Goal: Task Accomplishment & Management: Manage account settings

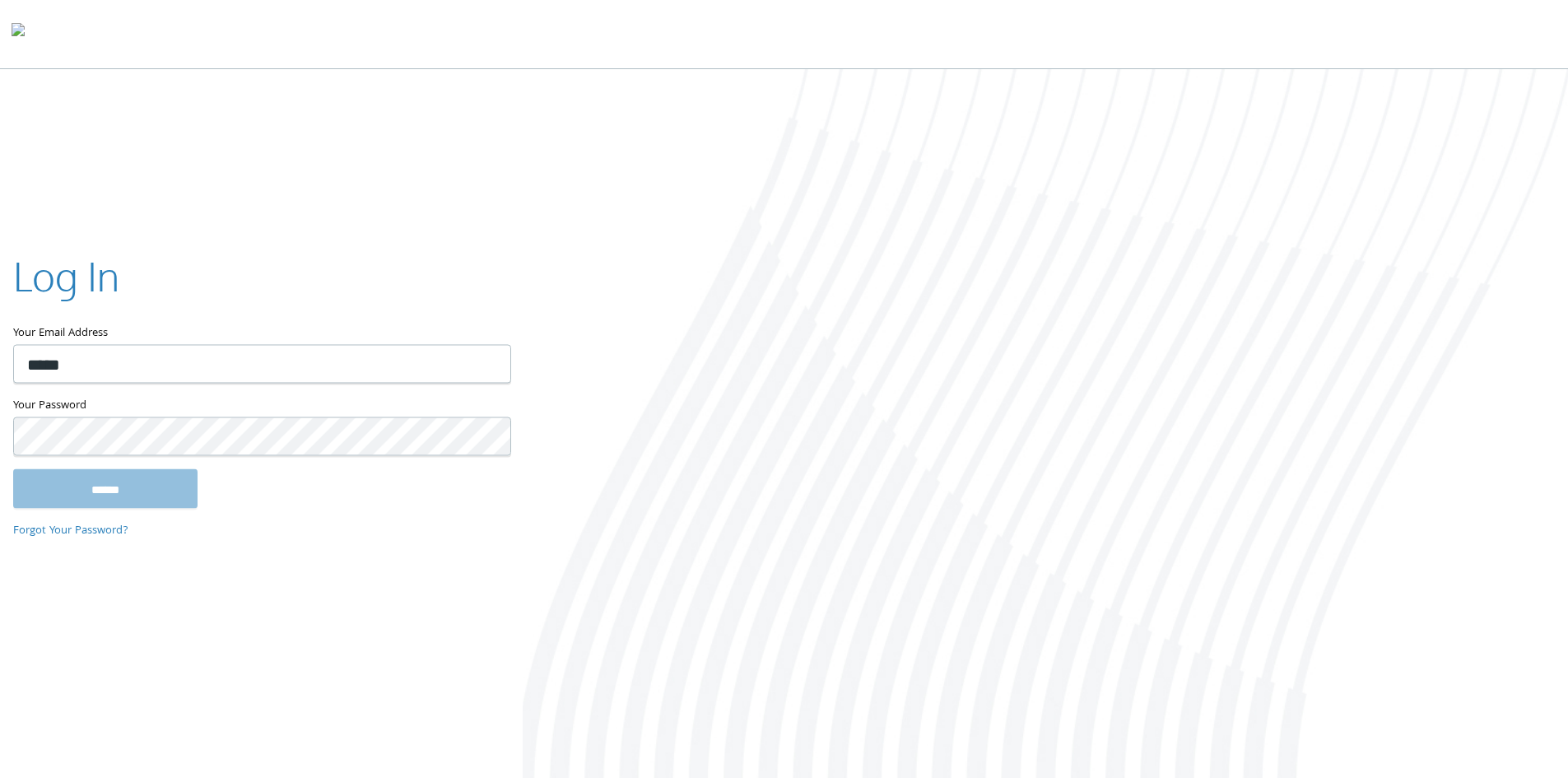
type input "**********"
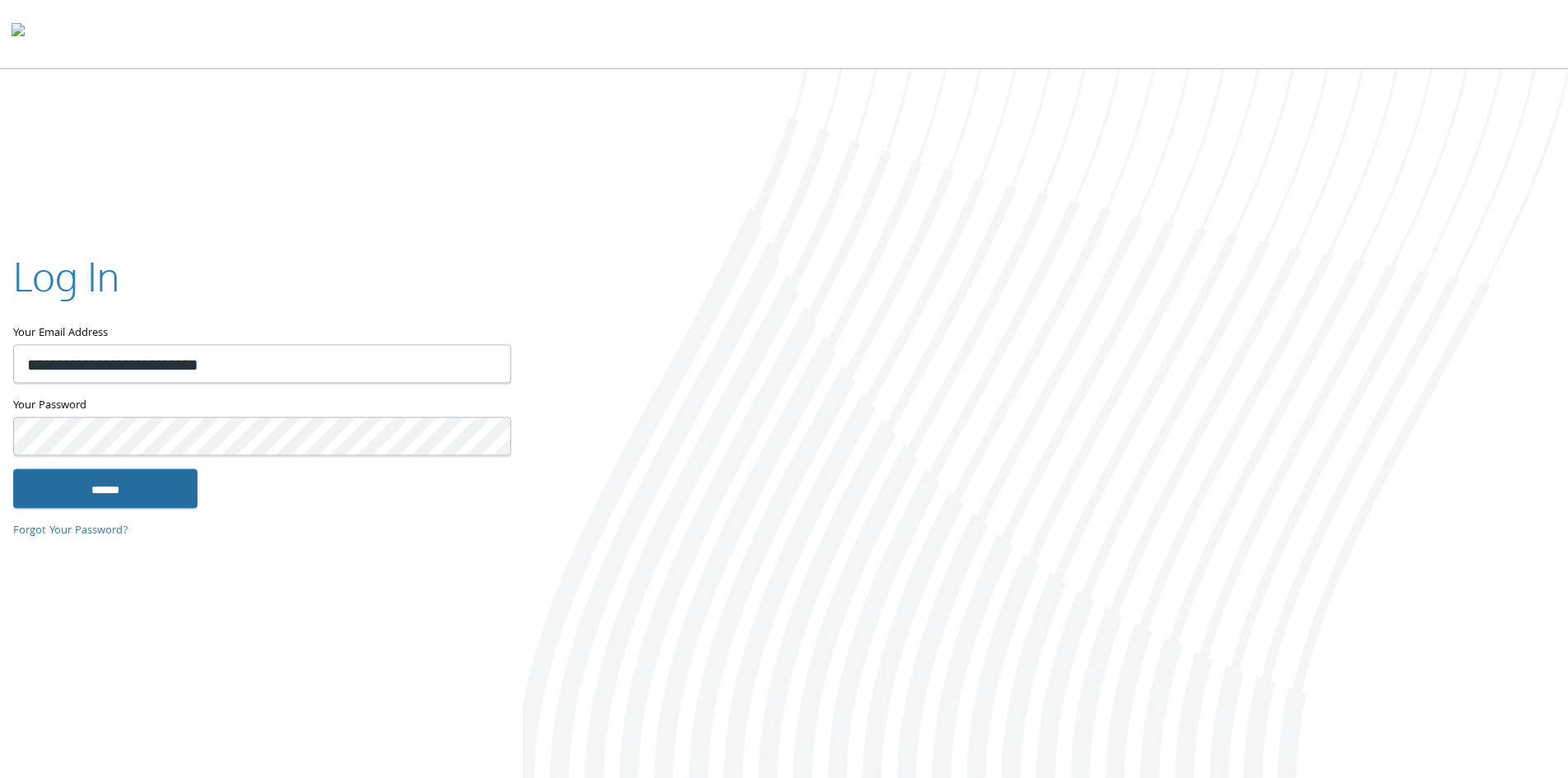
click at [136, 473] on input "******" at bounding box center [105, 488] width 185 height 39
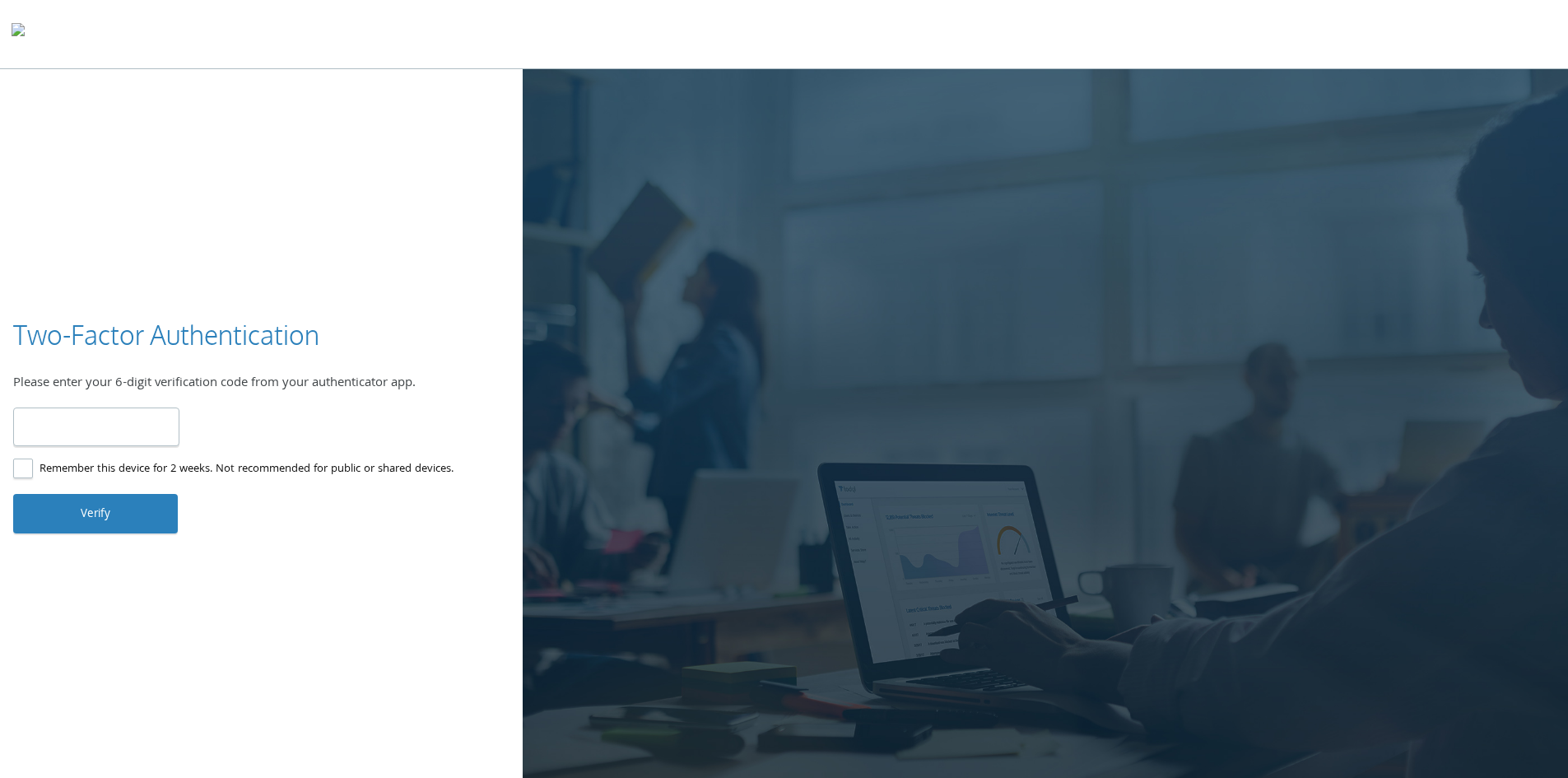
type input "******"
